Goal: Transaction & Acquisition: Book appointment/travel/reservation

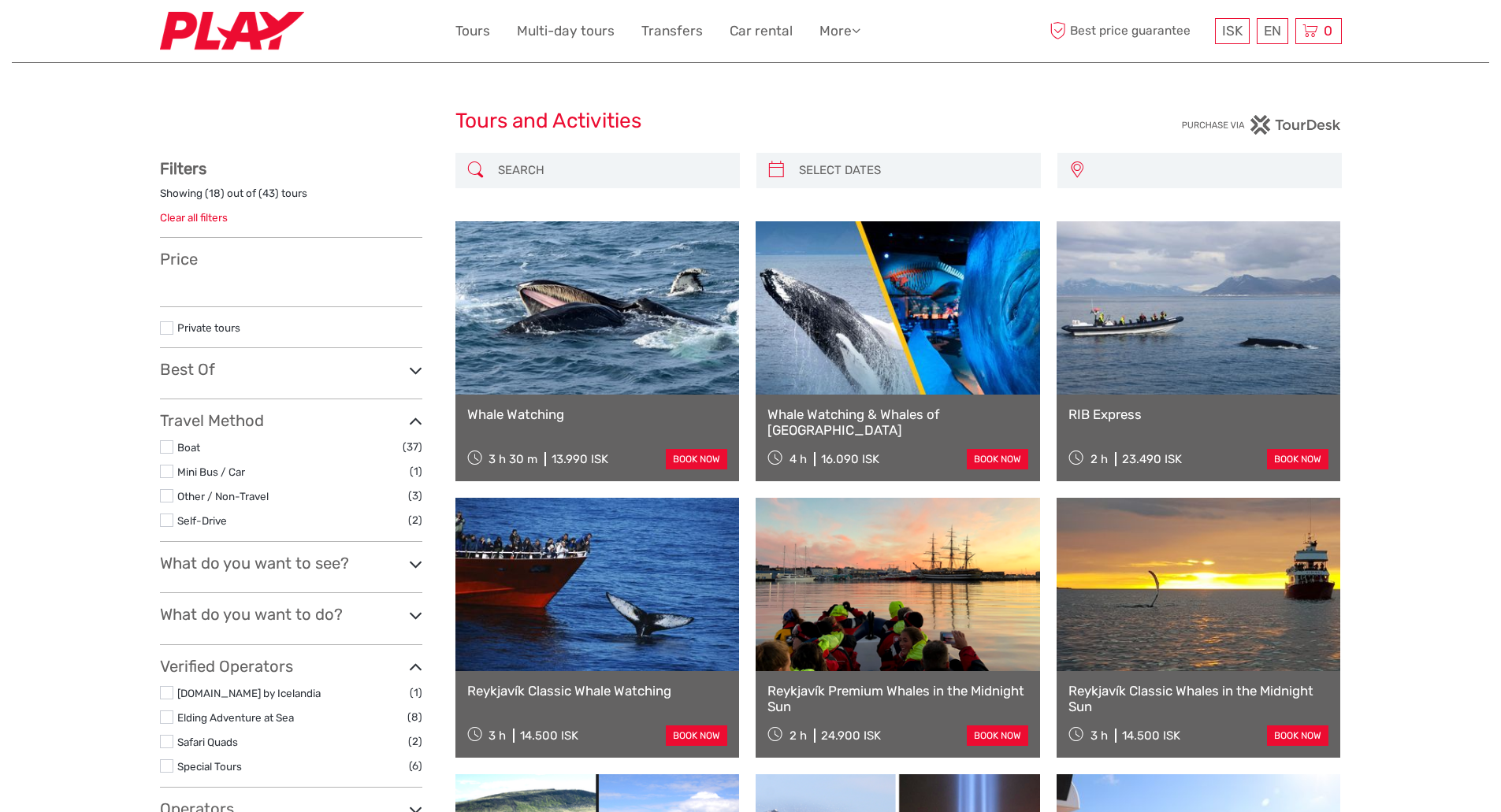
select select
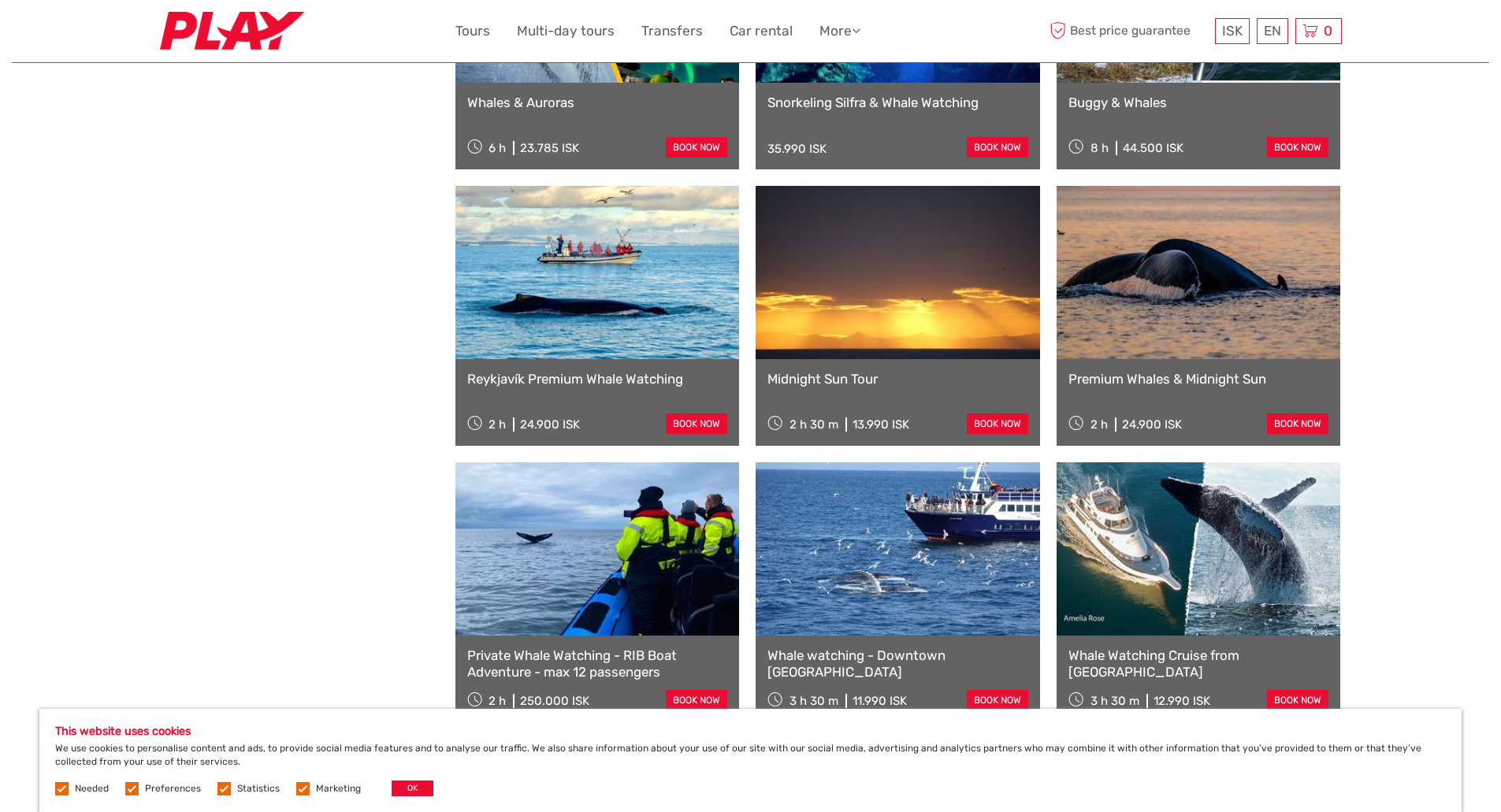
scroll to position [1338, 0]
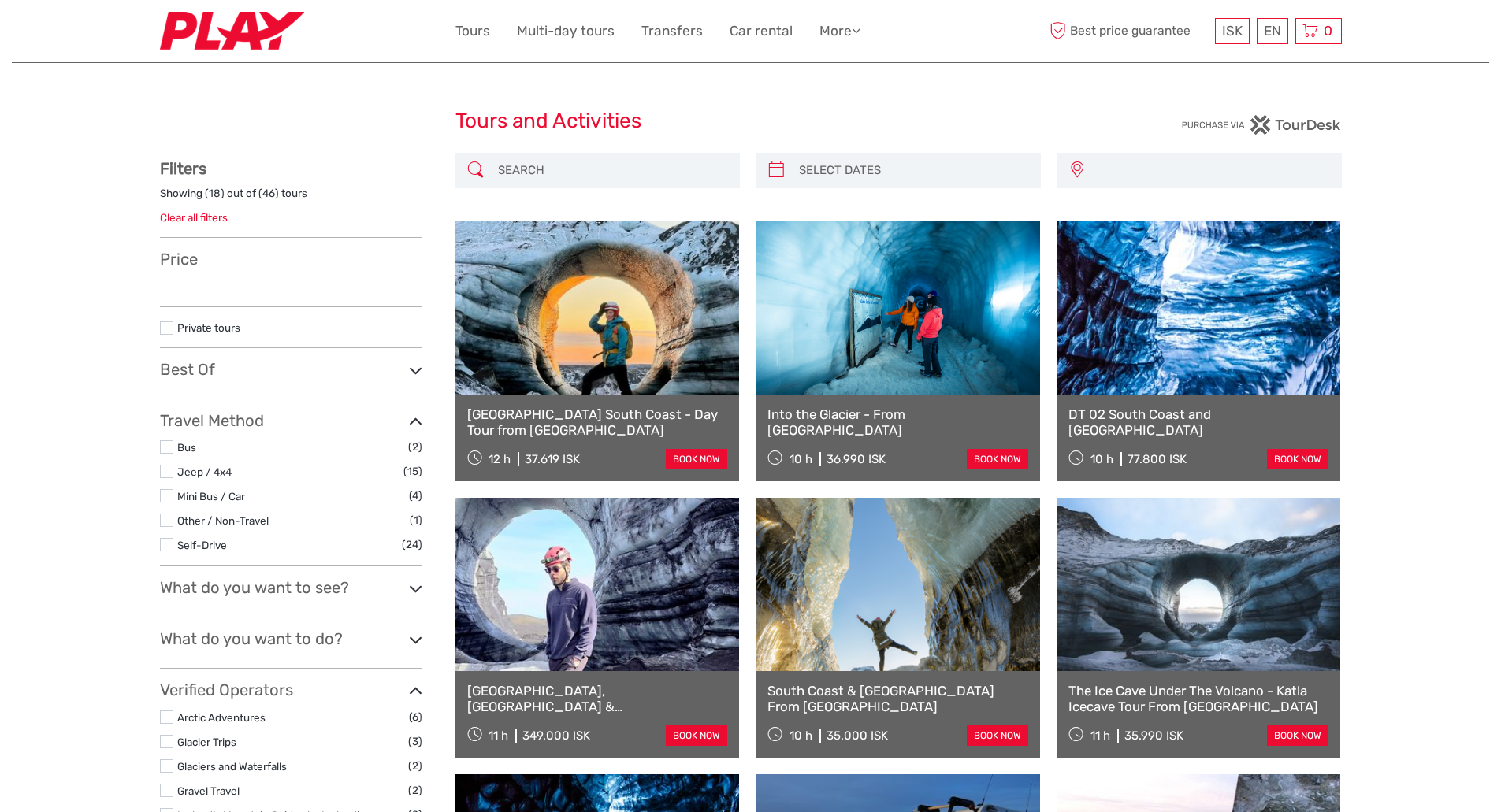
select select
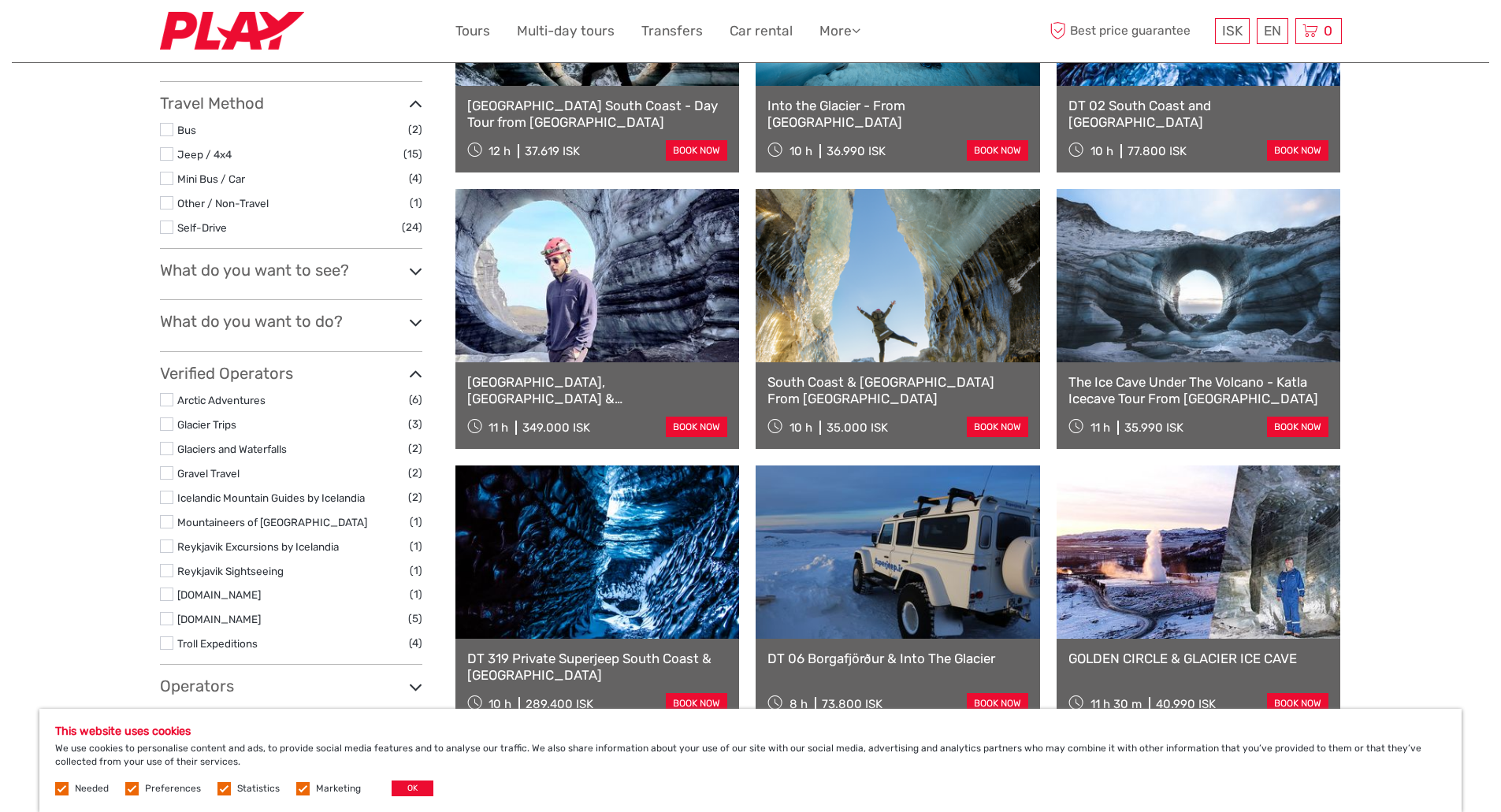
scroll to position [514, 0]
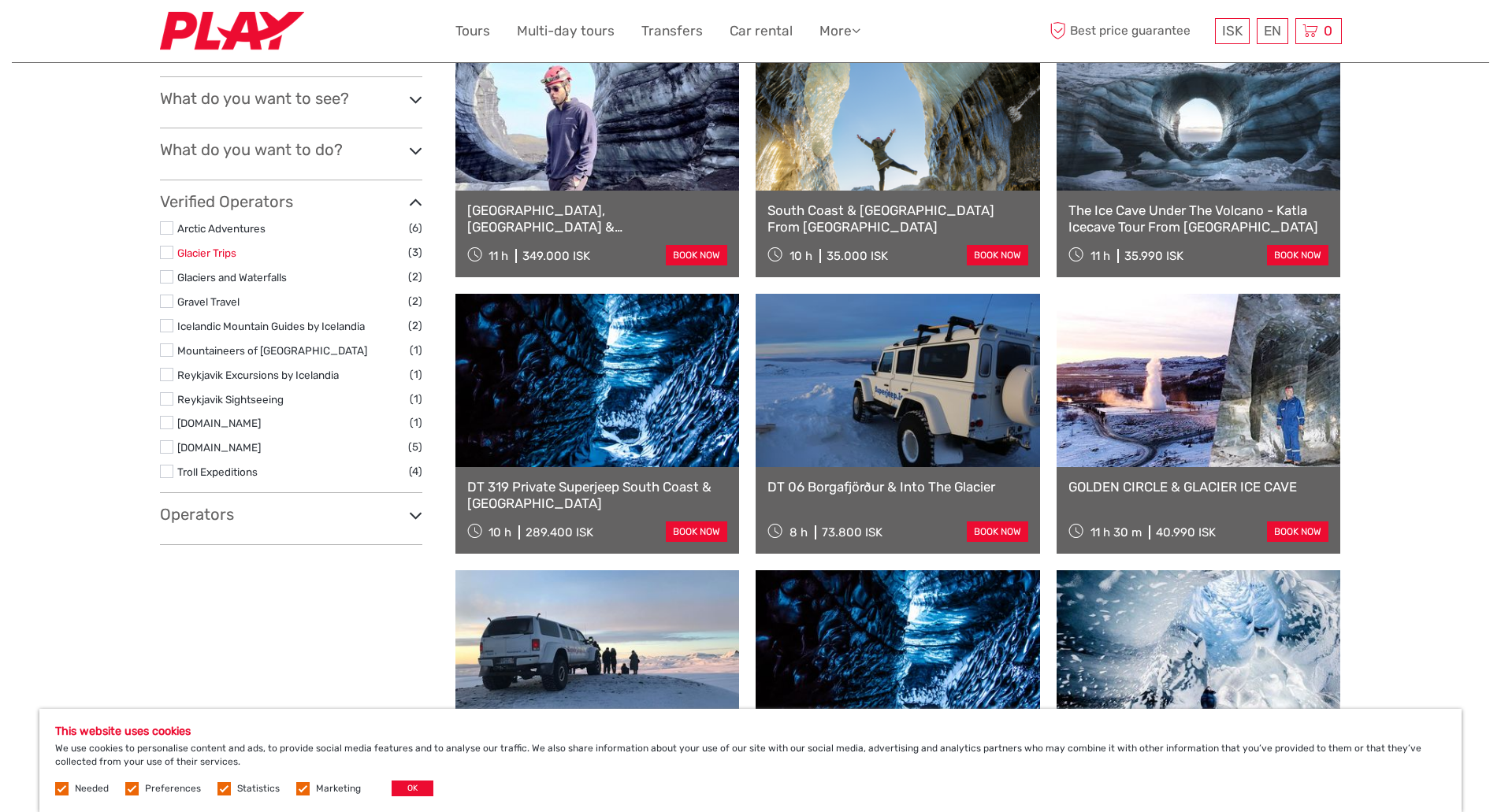
click at [194, 248] on link "Glacier Trips" at bounding box center [207, 253] width 59 height 13
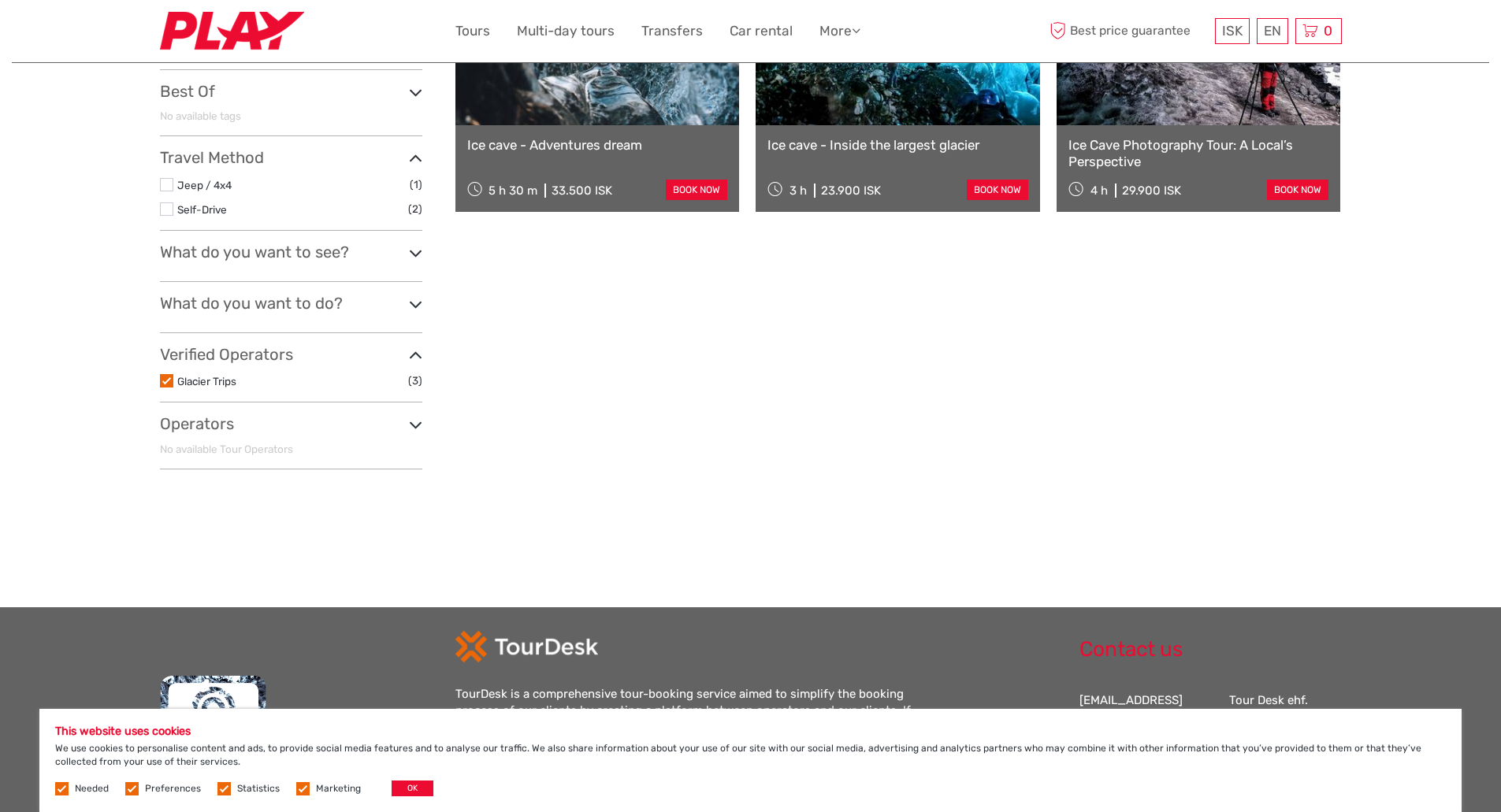
scroll to position [424, 0]
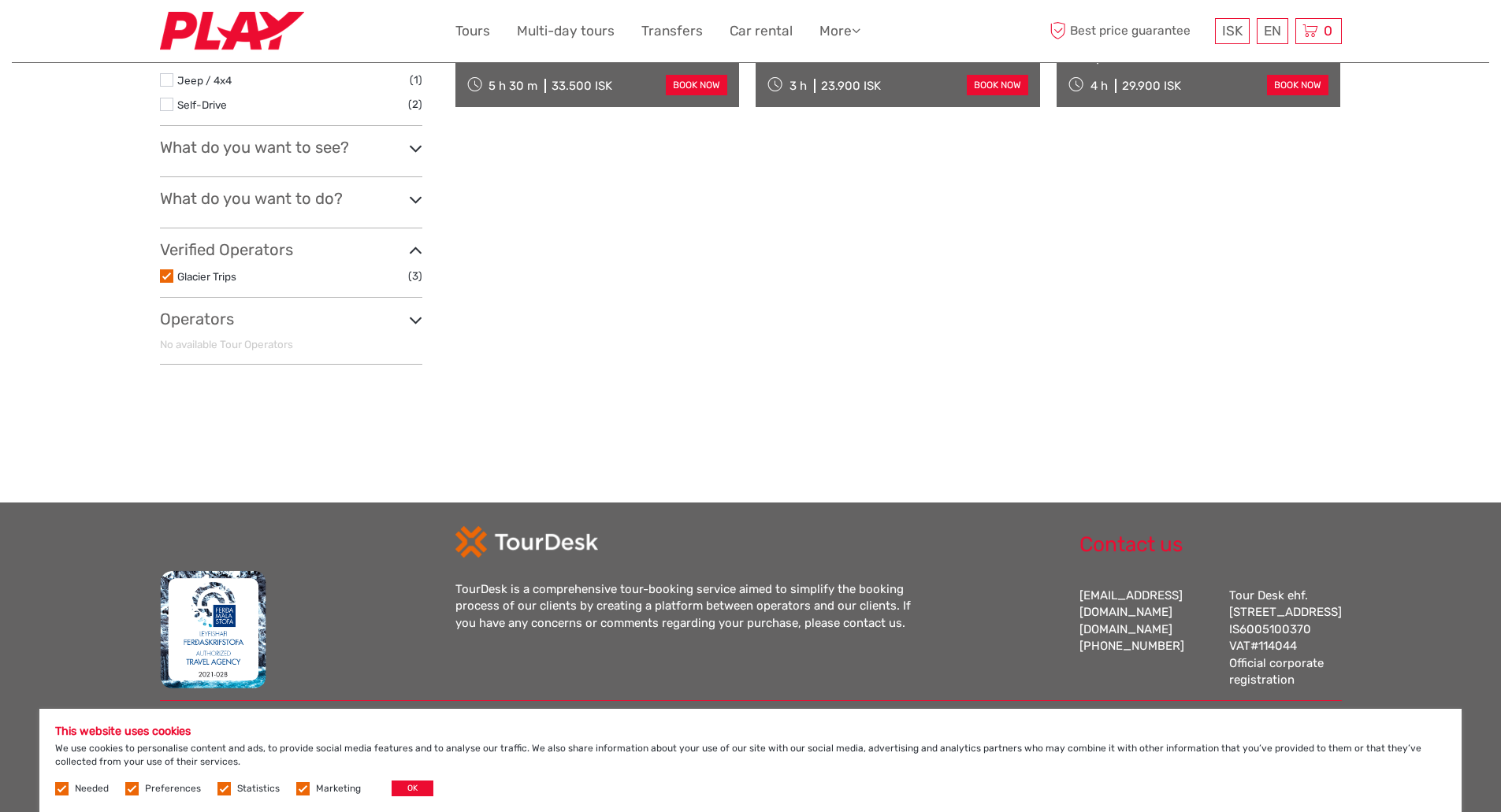
click at [181, 270] on div "Verified Operators Glacier Trips (3) No available Tour Operators" at bounding box center [291, 269] width 262 height 57
click at [185, 270] on link "Glacier Trips" at bounding box center [207, 276] width 59 height 13
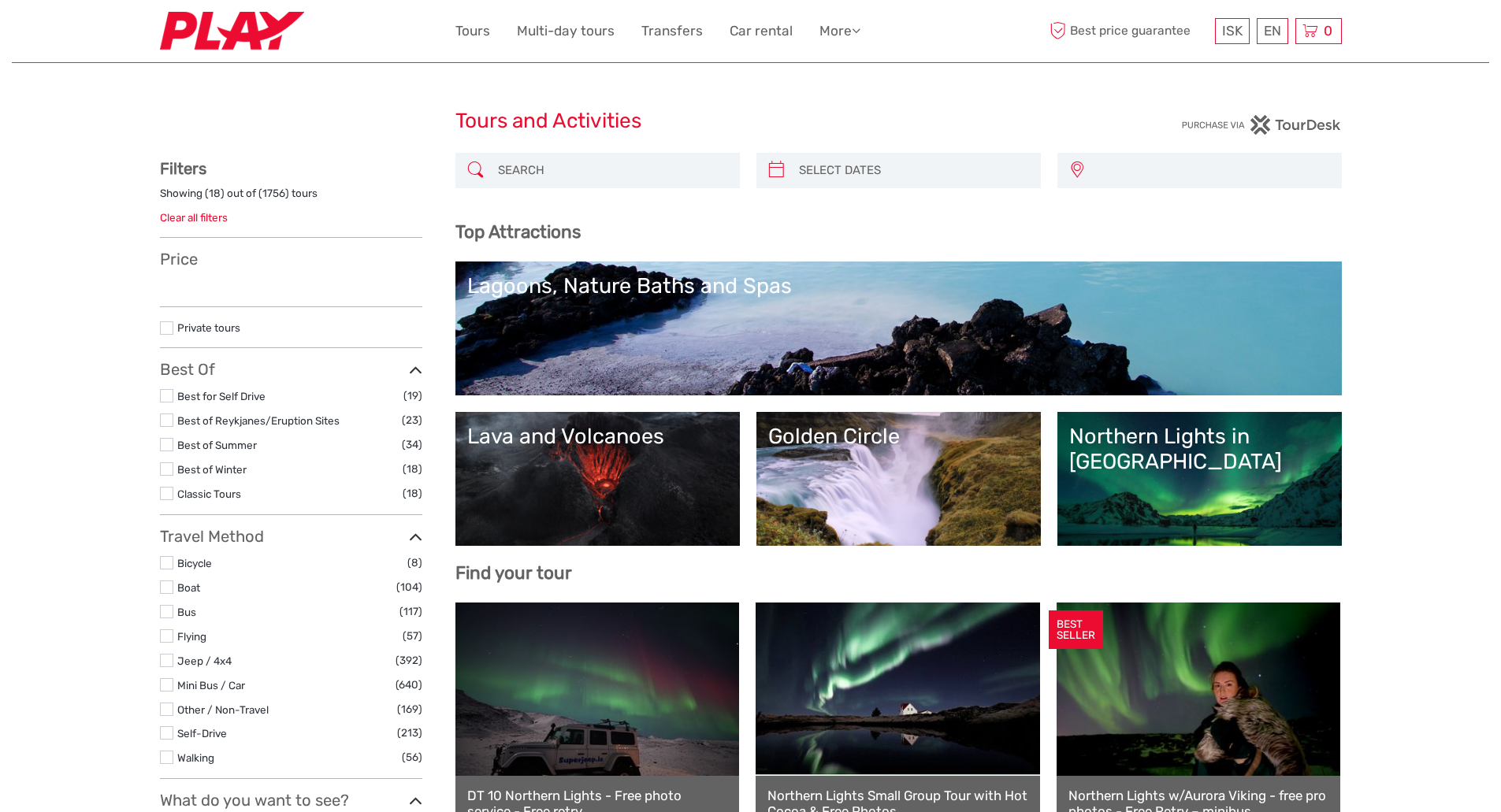
select select
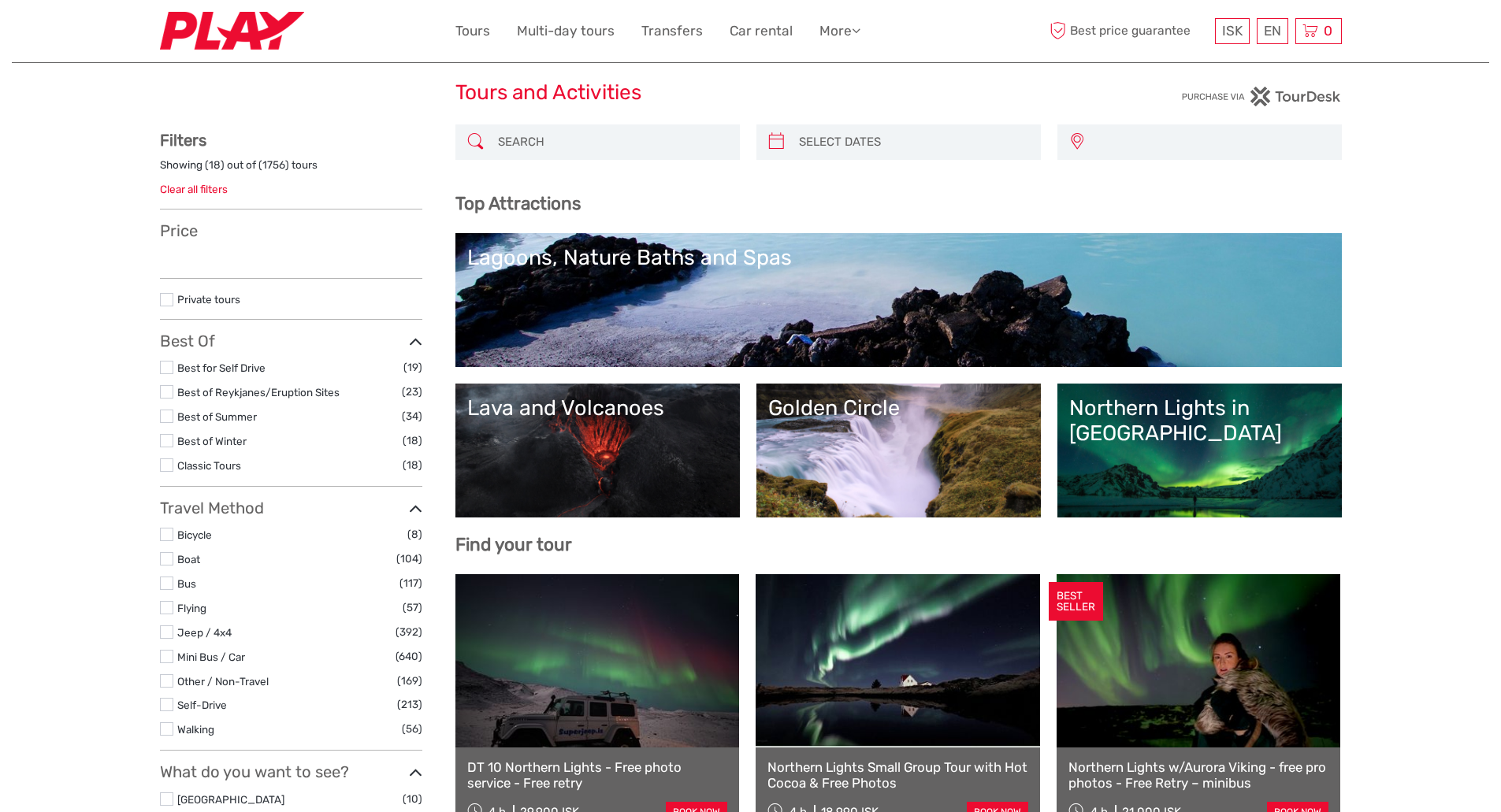
select select
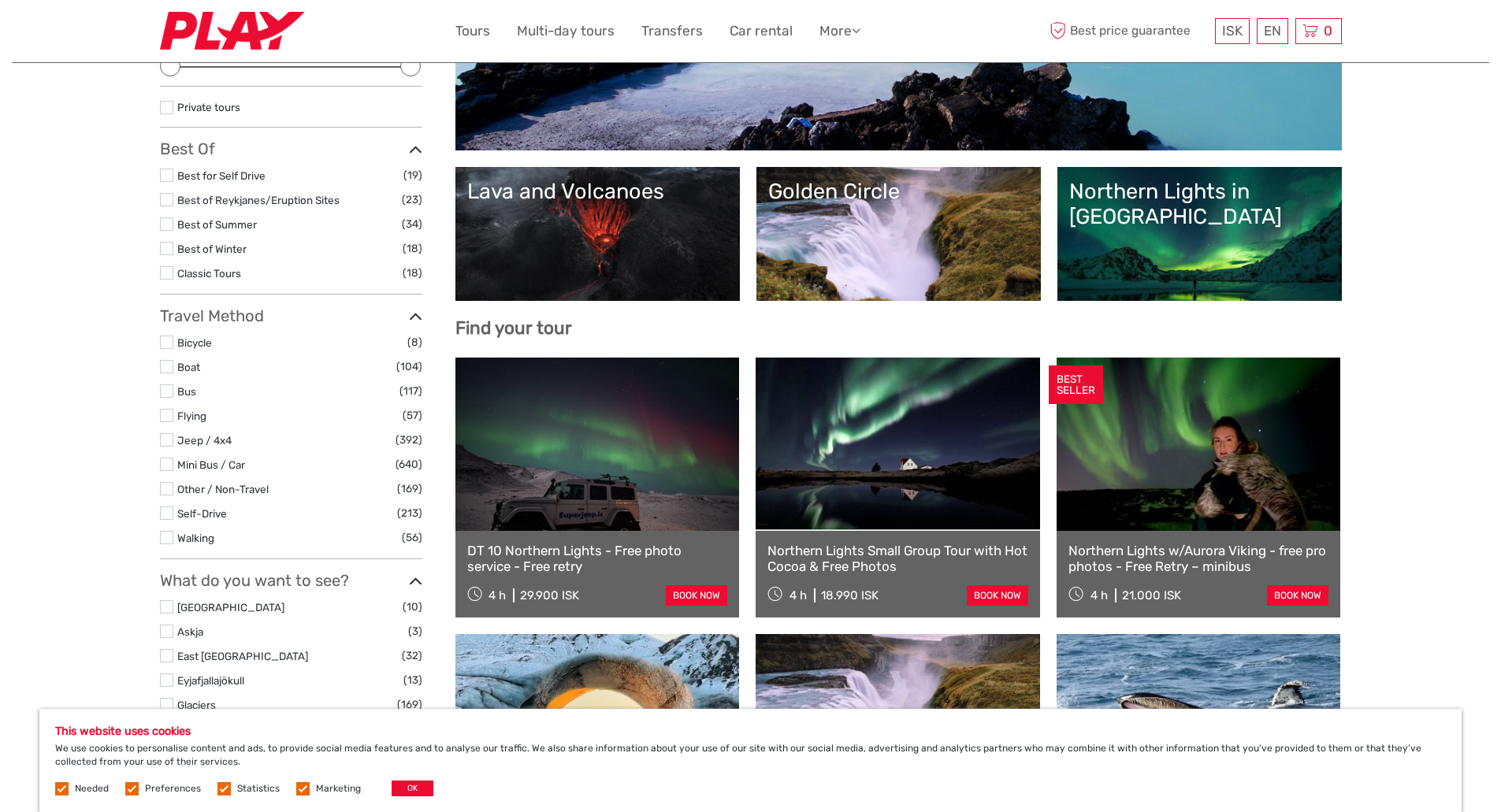
scroll to position [236, 0]
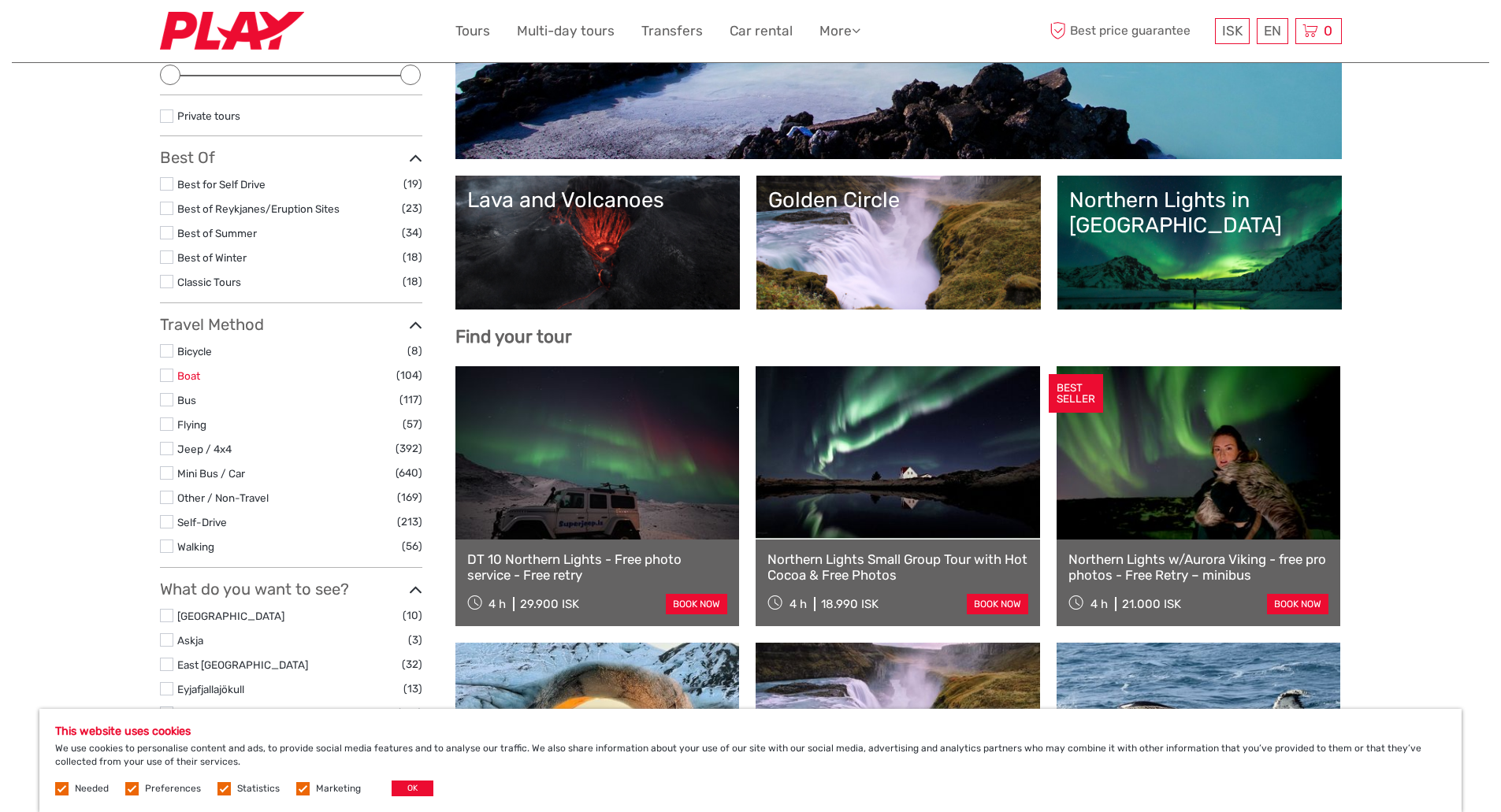
click at [192, 375] on link "Boat" at bounding box center [188, 375] width 23 height 13
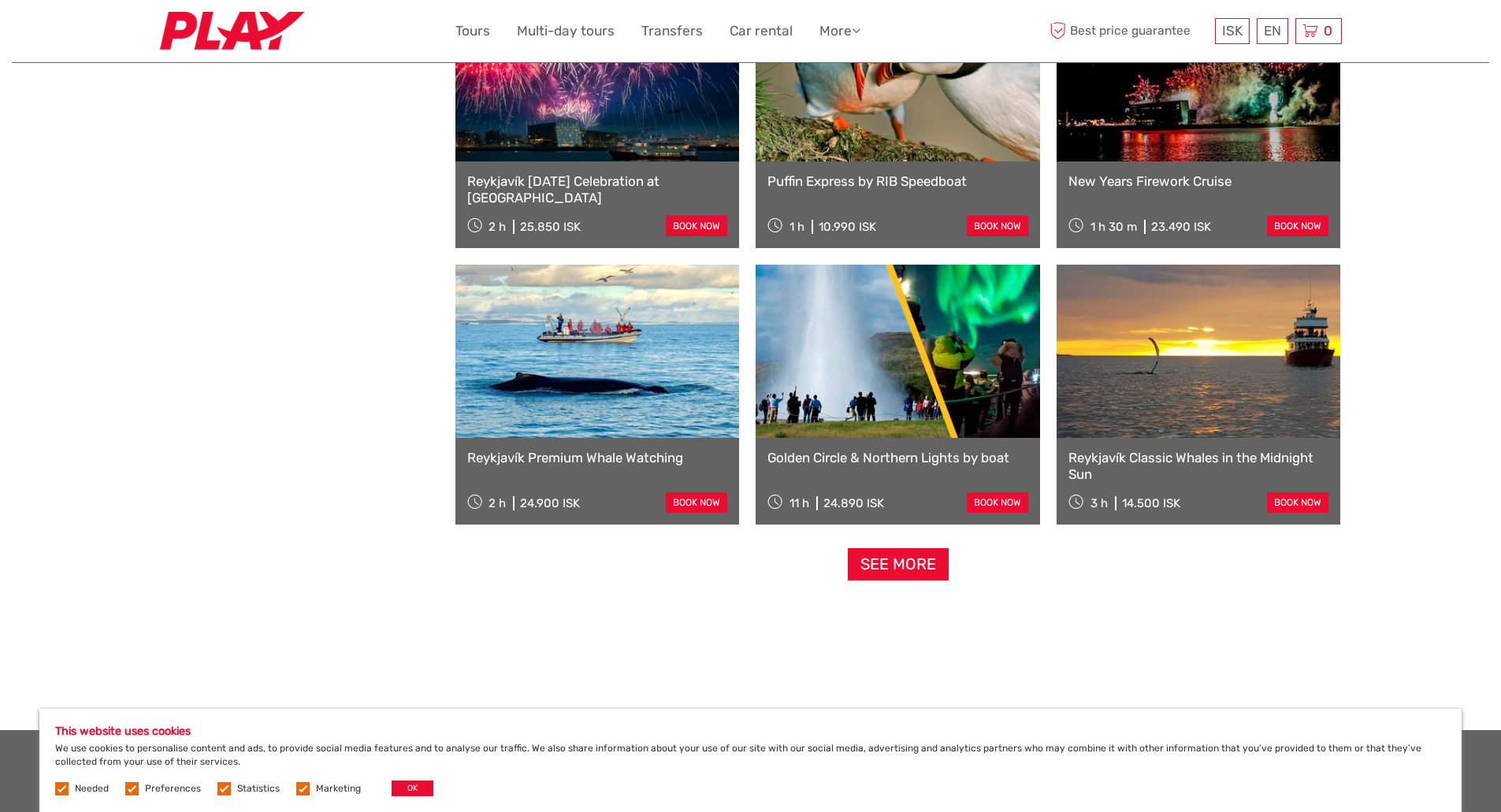
scroll to position [1507, 0]
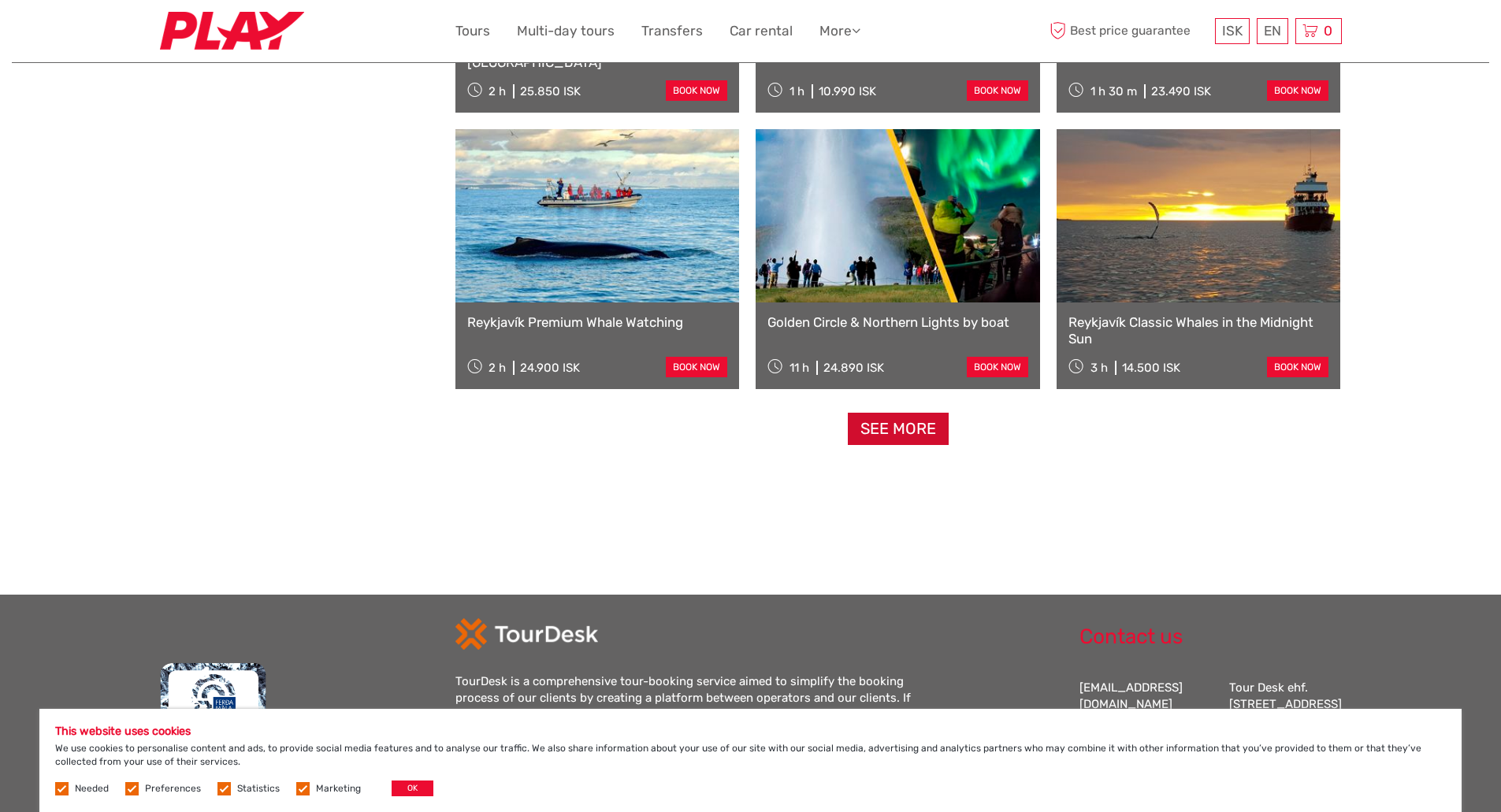
click at [876, 424] on link "See more" at bounding box center [898, 428] width 101 height 32
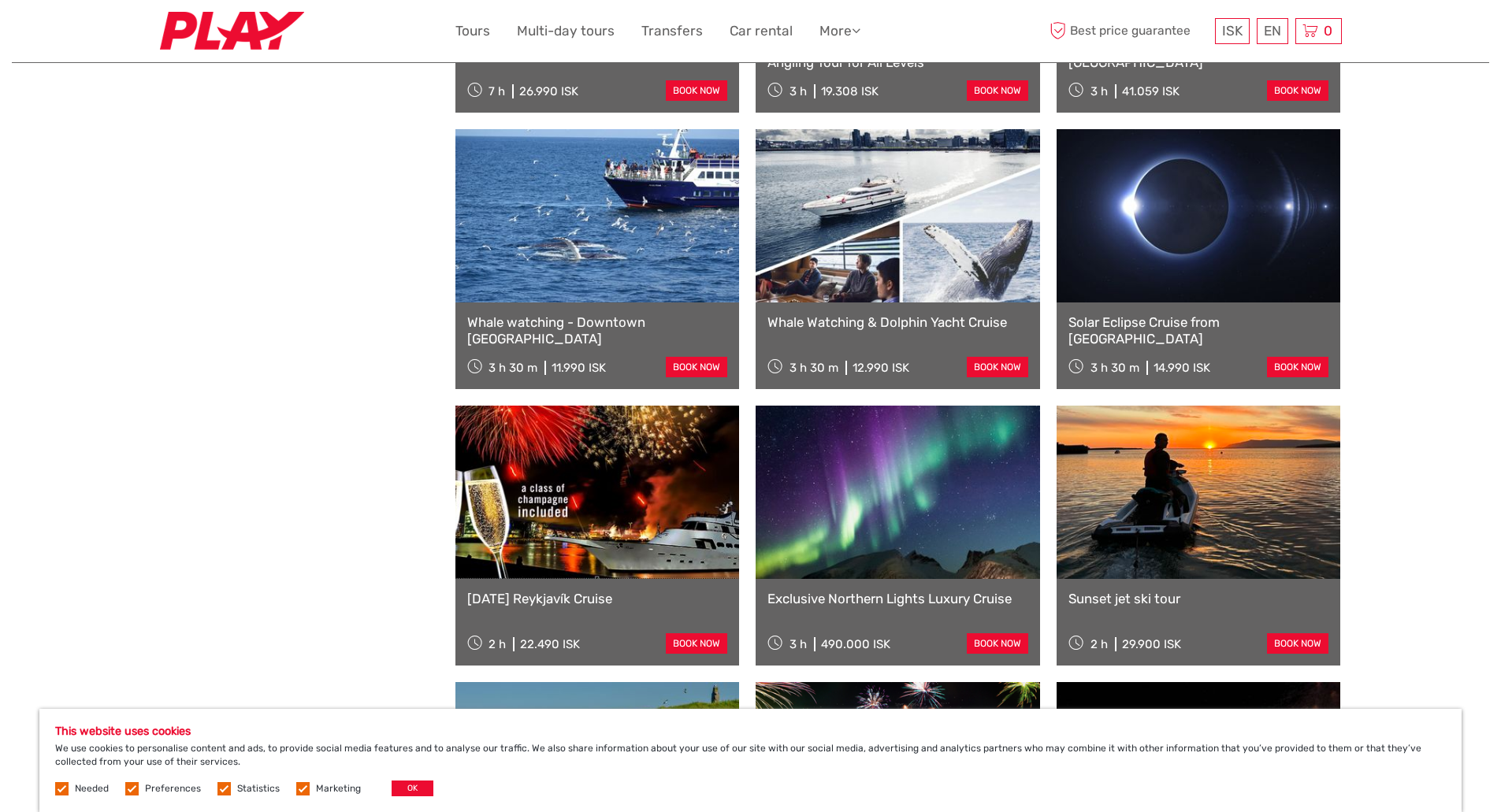
scroll to position [2453, 0]
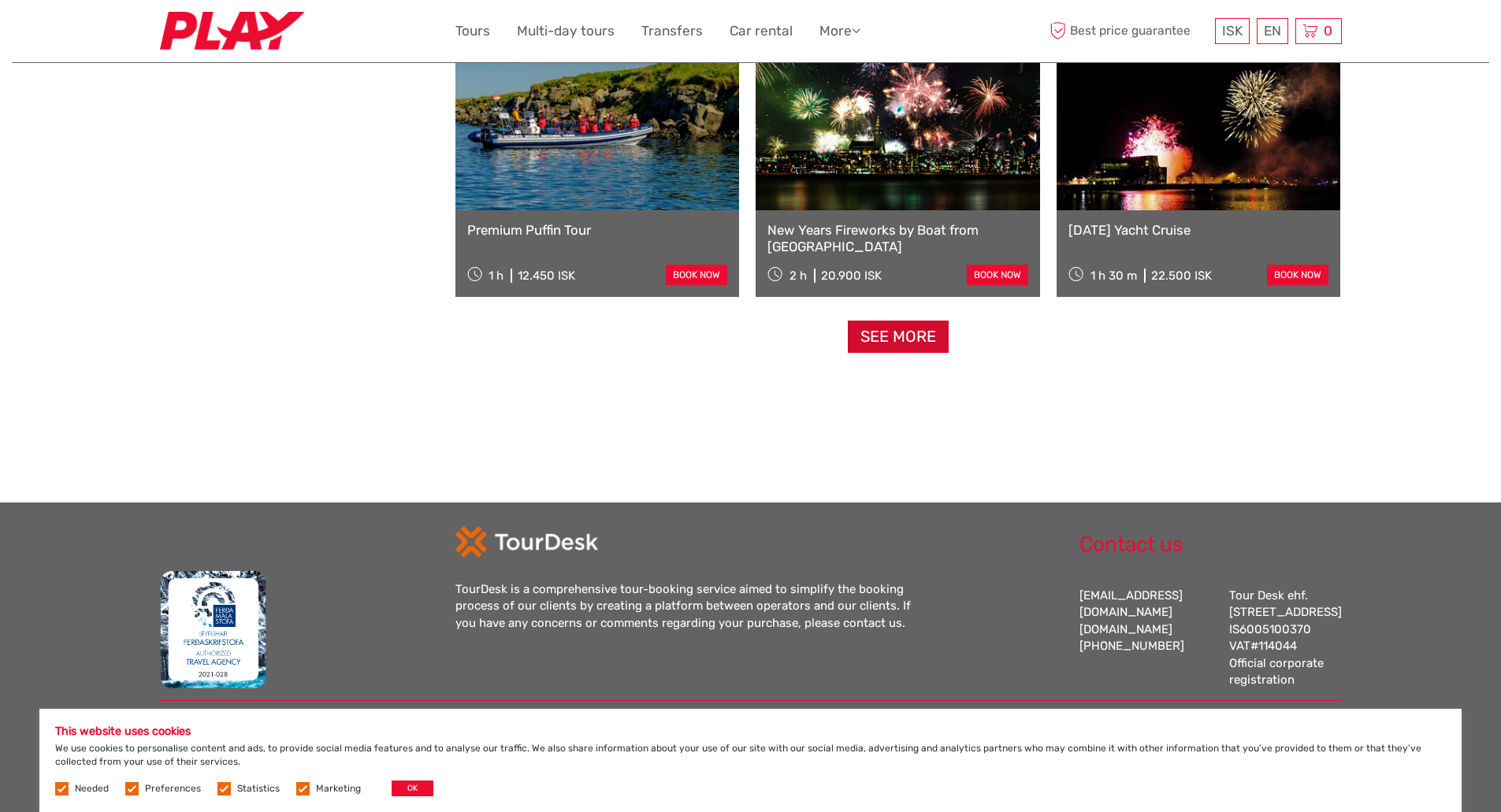
click at [878, 333] on link "See more" at bounding box center [898, 337] width 101 height 32
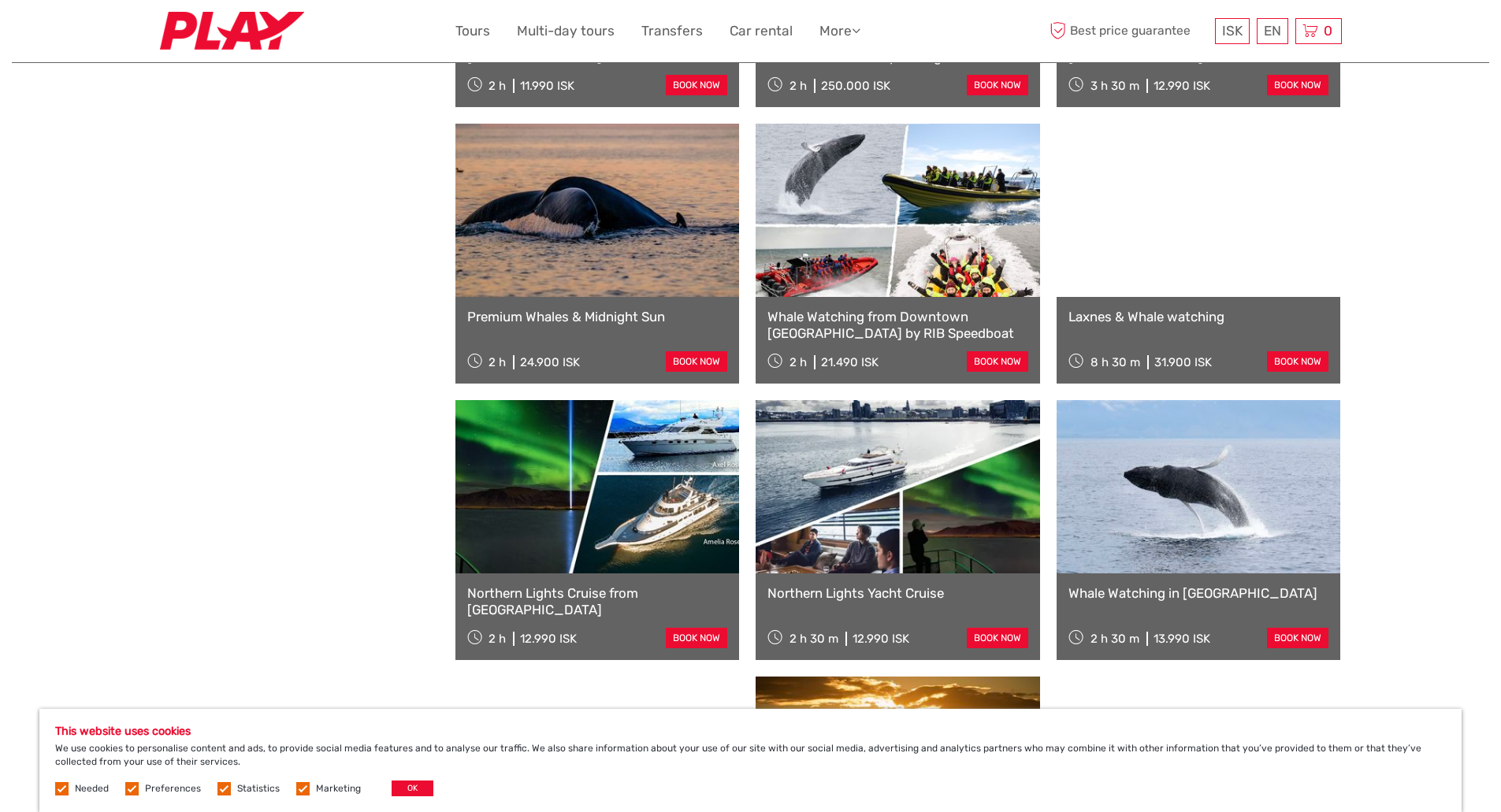
scroll to position [3516, 0]
